Goal: Use online tool/utility: Utilize a website feature to perform a specific function

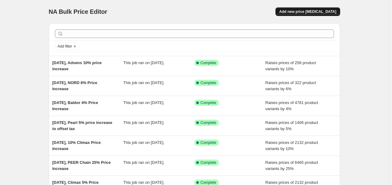
click at [324, 10] on span "Add new price [MEDICAL_DATA]" at bounding box center [307, 11] width 57 height 5
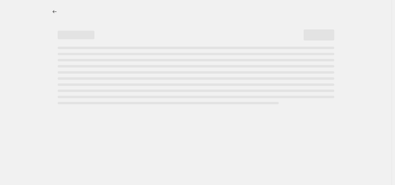
select select "percentage"
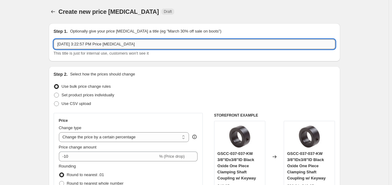
drag, startPoint x: 83, startPoint y: 45, endPoint x: 174, endPoint y: 44, distance: 91.1
click at [174, 44] on input "[DATE] 3:22:57 PM Price [MEDICAL_DATA]" at bounding box center [194, 44] width 281 height 10
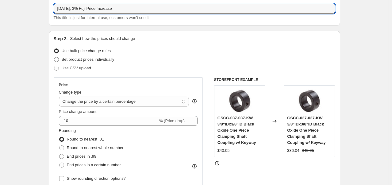
scroll to position [45, 0]
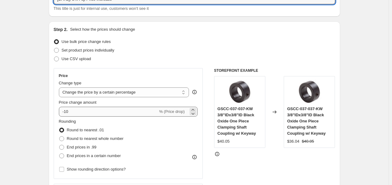
type input "[DATE], 3% Fuji Price Increase"
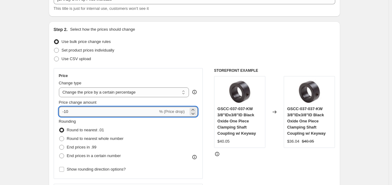
drag, startPoint x: 100, startPoint y: 109, endPoint x: 61, endPoint y: 107, distance: 39.6
click at [61, 107] on input "-10" at bounding box center [108, 112] width 99 height 10
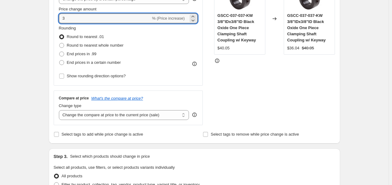
scroll to position [139, 0]
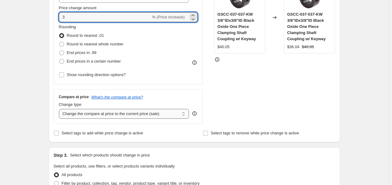
type input "3"
click at [147, 118] on select "Change the compare at price to the current price (sale) Change the compare at p…" at bounding box center [124, 114] width 130 height 10
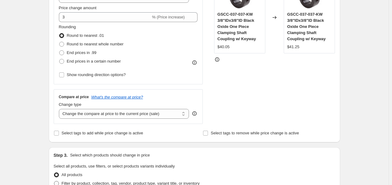
select select "remove"
click at [60, 109] on select "Change the compare at price to the current price (sale) Change the compare at p…" at bounding box center [124, 114] width 130 height 10
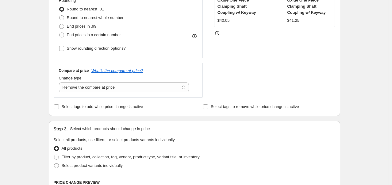
scroll to position [204, 0]
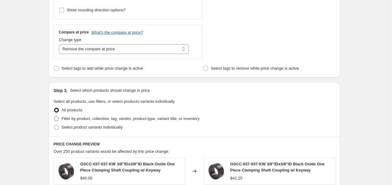
click at [78, 116] on span "Filter by product, collection, tag, vendor, product type, variant title, or inv…" at bounding box center [131, 118] width 138 height 5
click at [54, 116] on input "Filter by product, collection, tag, vendor, product type, variant title, or inv…" at bounding box center [54, 116] width 0 height 0
radio input "true"
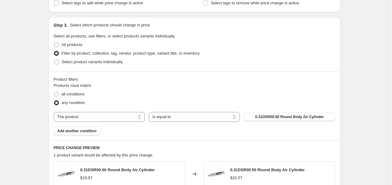
scroll to position [281, 0]
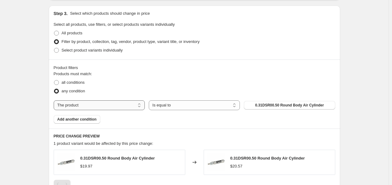
click at [143, 103] on select "The product The product's collection The product's tag The product's vendor The…" at bounding box center [99, 105] width 91 height 10
select select "vendor"
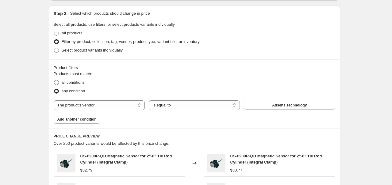
click at [292, 106] on span "Adsens Technology" at bounding box center [289, 105] width 35 height 5
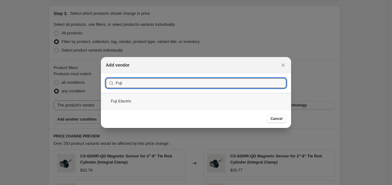
type input "Fuji"
click at [158, 105] on div "Fuji Electric" at bounding box center [196, 101] width 190 height 16
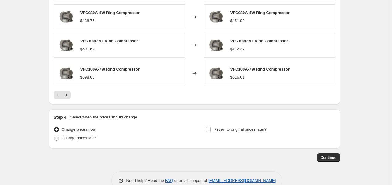
scroll to position [496, 0]
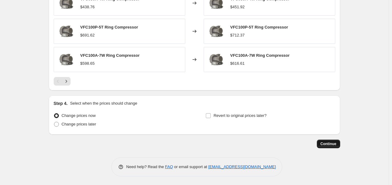
click at [328, 146] on button "Continue" at bounding box center [328, 143] width 23 height 9
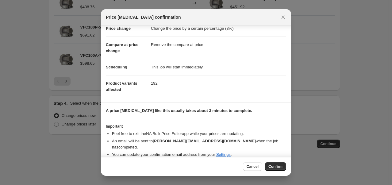
scroll to position [16, 0]
click at [277, 168] on span "Confirm" at bounding box center [275, 166] width 14 height 5
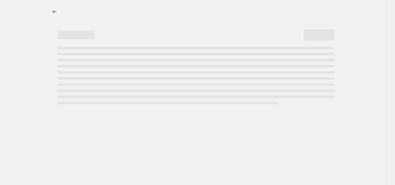
select select "percentage"
select select "remove"
select select "vendor"
